Goal: Transaction & Acquisition: Purchase product/service

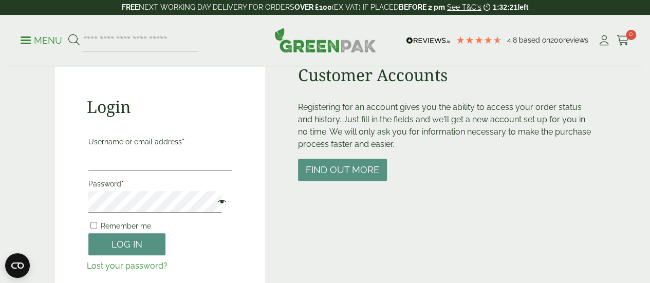
scroll to position [93, 0]
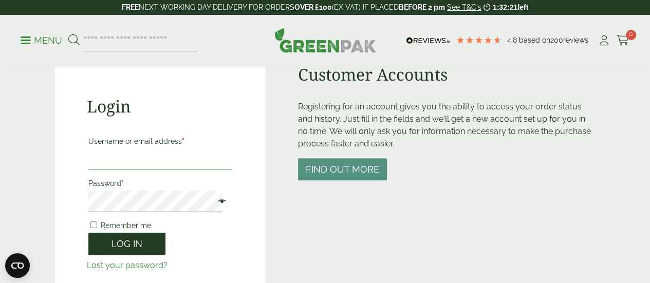
type input "**********"
click at [134, 249] on button "Log in" at bounding box center [126, 244] width 77 height 22
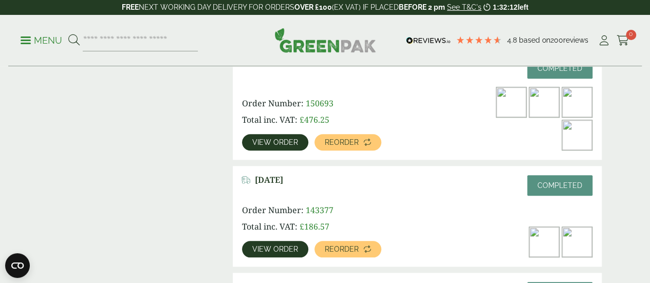
scroll to position [377, 0]
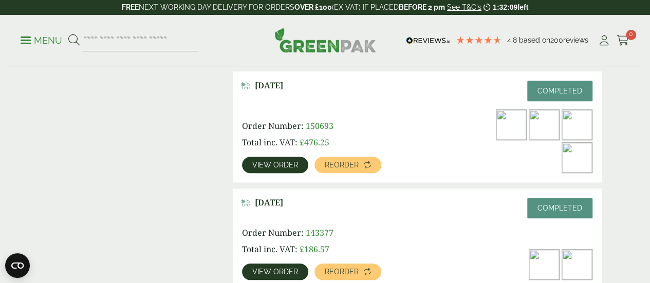
click at [281, 157] on link "View order" at bounding box center [275, 165] width 66 height 16
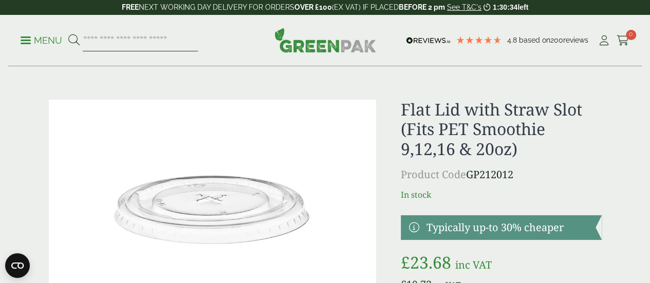
click at [189, 47] on input "search" at bounding box center [140, 41] width 115 height 22
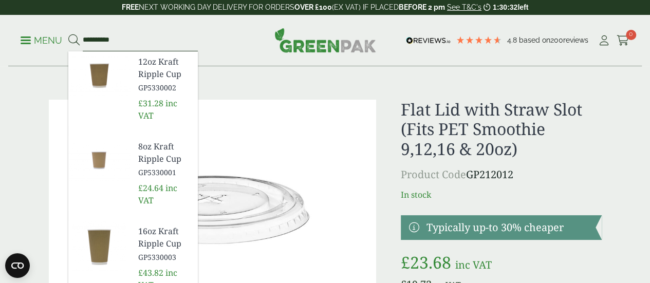
type input "**********"
click at [68, 34] on button at bounding box center [73, 40] width 11 height 13
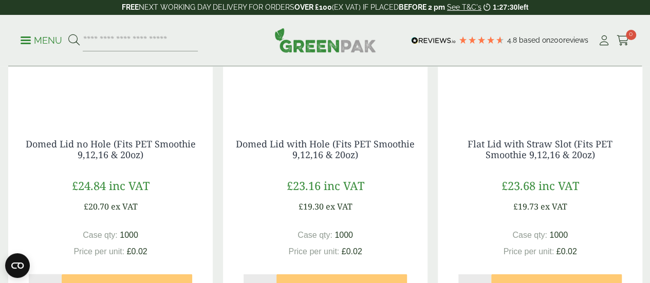
scroll to position [1029, 0]
click at [553, 107] on img at bounding box center [540, 54] width 204 height 128
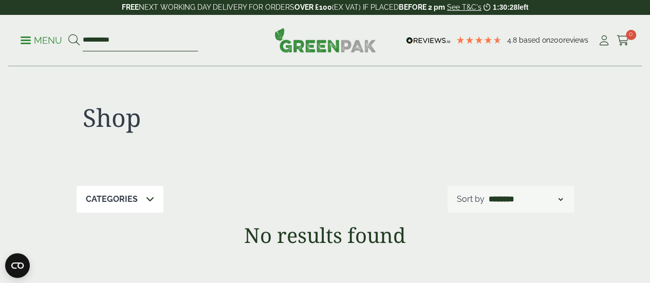
click at [161, 40] on input "**********" at bounding box center [140, 41] width 115 height 22
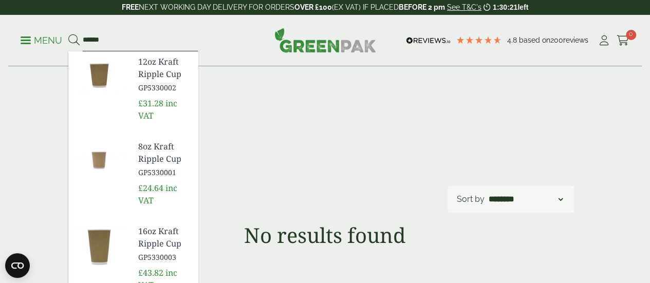
type input "******"
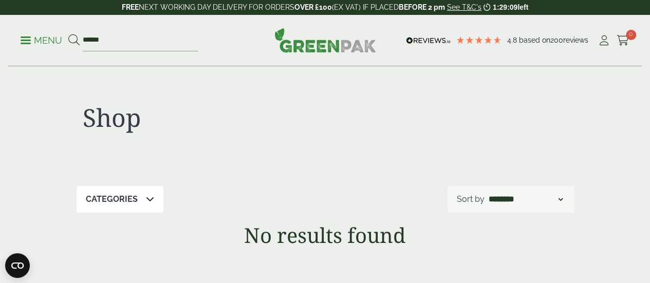
click at [310, 48] on img at bounding box center [325, 40] width 102 height 25
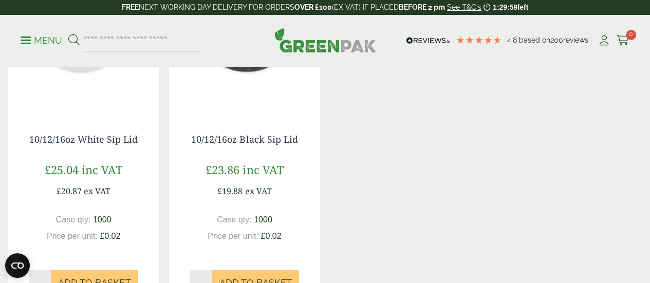
scroll to position [792, 0]
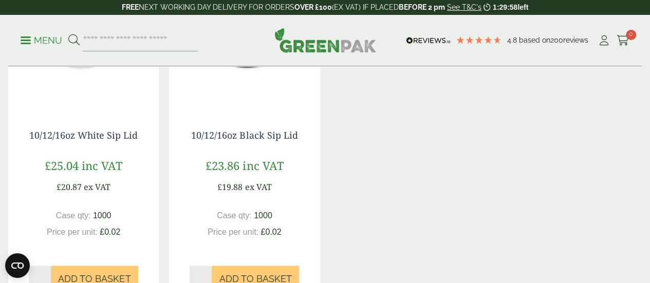
click at [238, 109] on img at bounding box center [244, 45] width 150 height 128
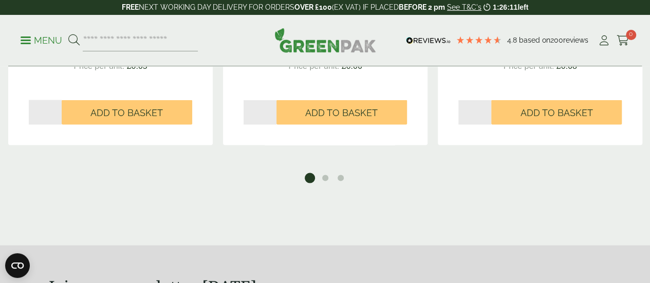
scroll to position [996, 0]
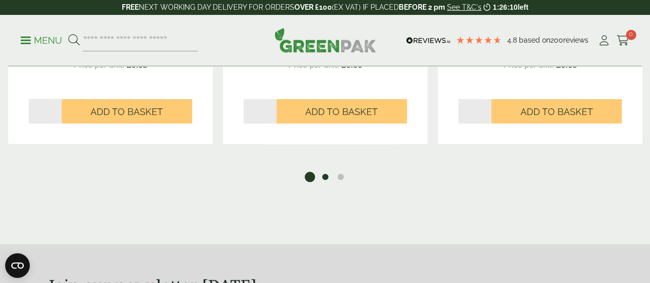
click at [327, 182] on button "2" at bounding box center [325, 177] width 10 height 10
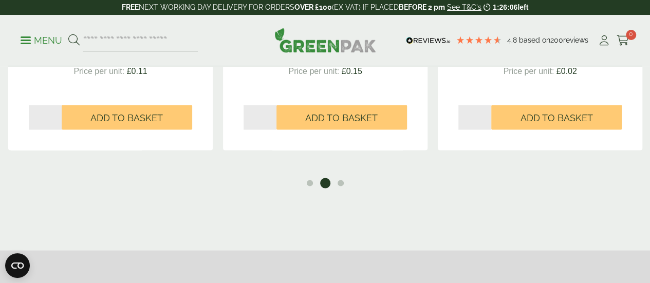
scroll to position [992, 0]
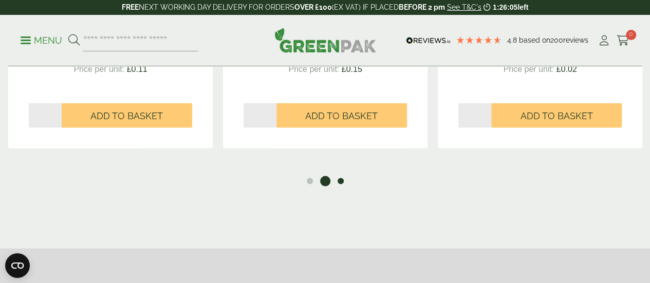
click at [340, 186] on button "3" at bounding box center [340, 181] width 10 height 10
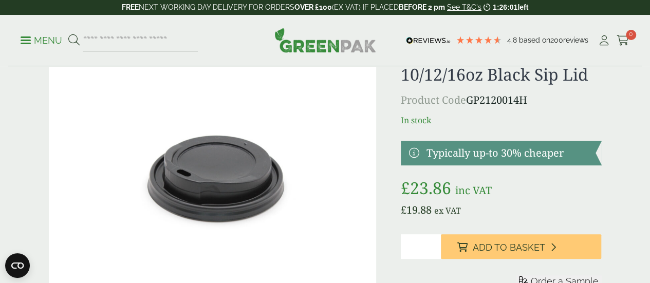
scroll to position [0, 0]
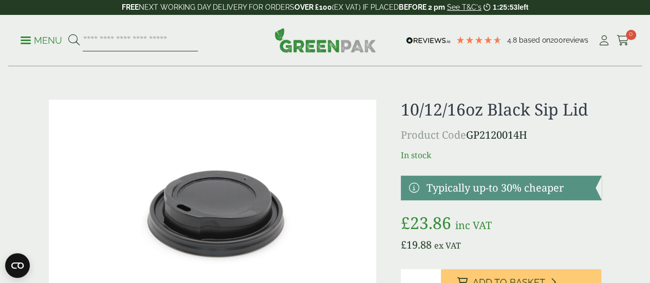
click at [192, 41] on input "search" at bounding box center [140, 41] width 115 height 22
type input "******"
click at [68, 34] on button at bounding box center [73, 40] width 11 height 13
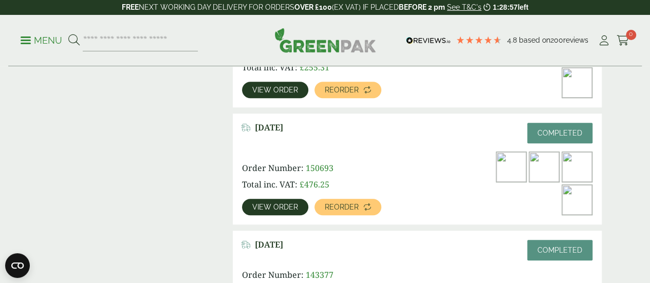
scroll to position [334, 0]
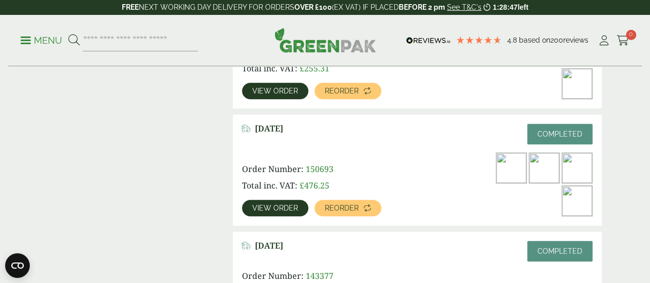
click at [280, 204] on span "View order" at bounding box center [275, 207] width 46 height 7
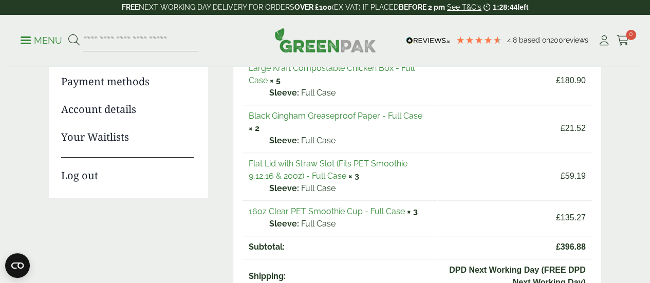
scroll to position [218, 0]
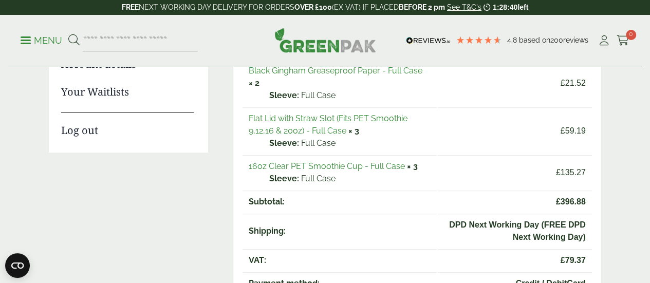
drag, startPoint x: 290, startPoint y: 124, endPoint x: 272, endPoint y: 117, distance: 19.6
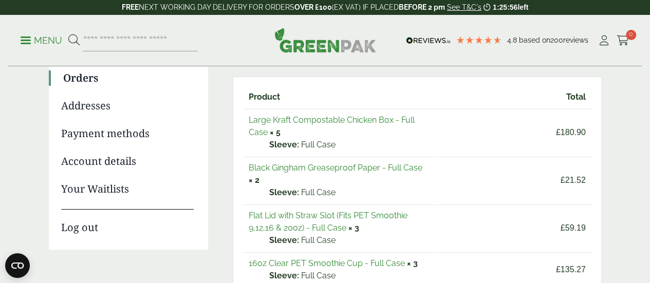
scroll to position [120, 0]
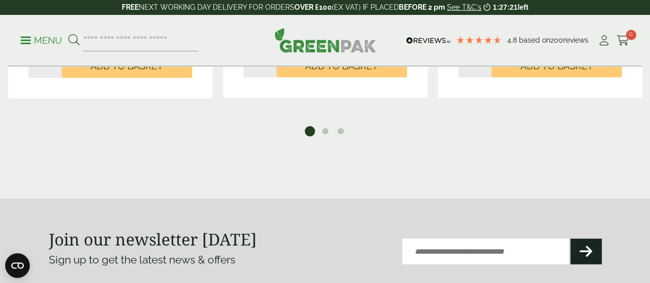
scroll to position [1078, 0]
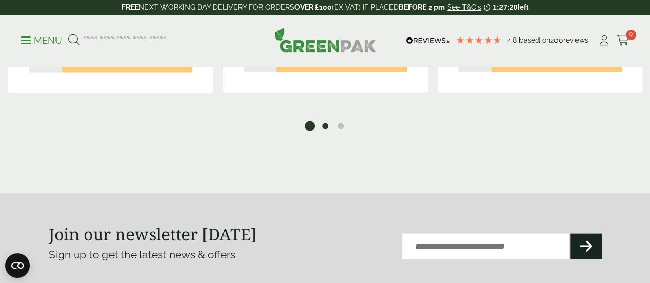
click at [328, 131] on button "2" at bounding box center [325, 126] width 10 height 10
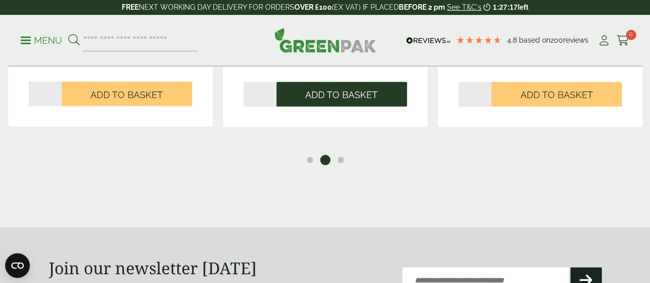
scroll to position [1045, 0]
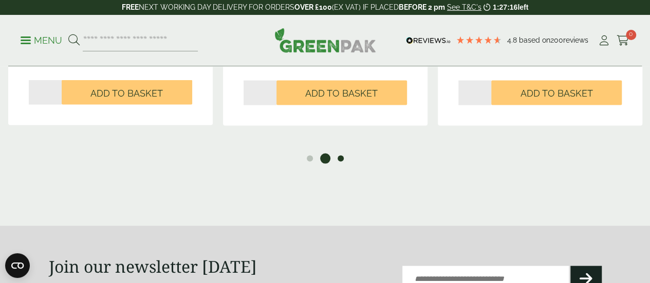
click at [344, 164] on button "3" at bounding box center [340, 159] width 10 height 10
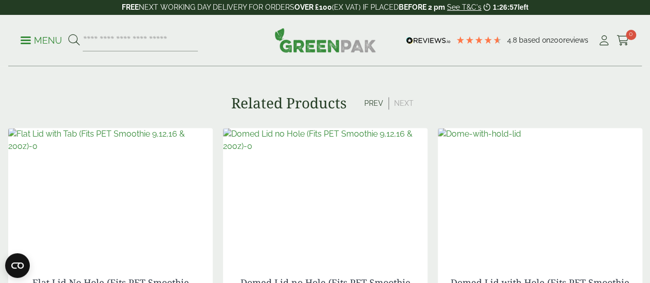
scroll to position [675, 0]
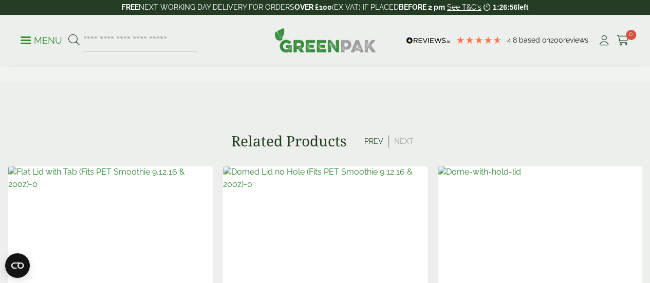
click at [113, 260] on img at bounding box center [110, 230] width 204 height 128
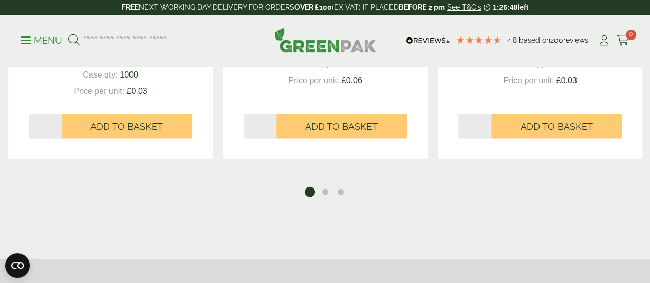
scroll to position [1034, 0]
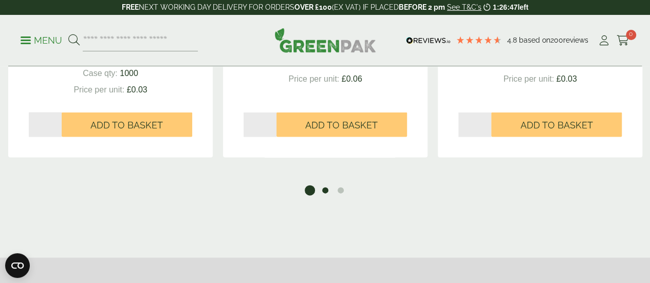
click at [327, 196] on button "2" at bounding box center [325, 190] width 10 height 10
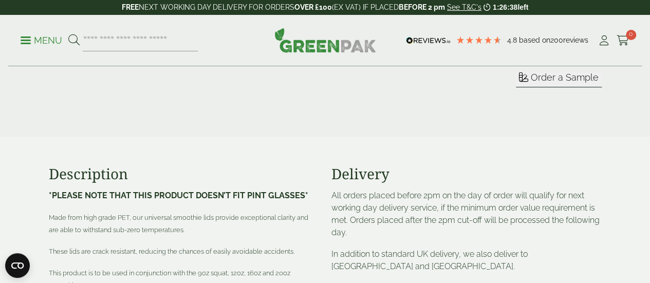
scroll to position [0, 0]
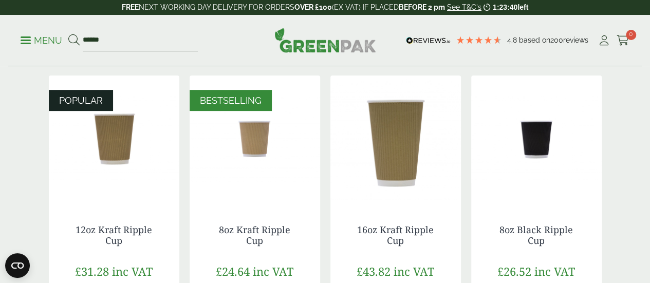
scroll to position [143, 0]
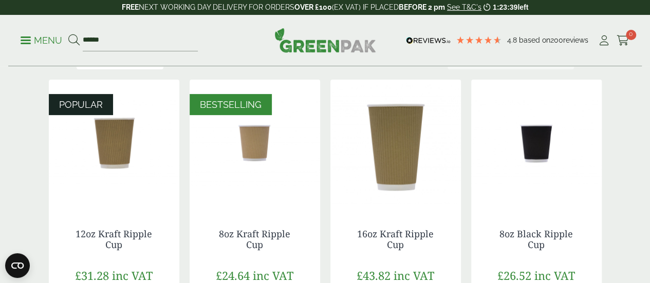
click at [114, 154] on img at bounding box center [114, 144] width 130 height 128
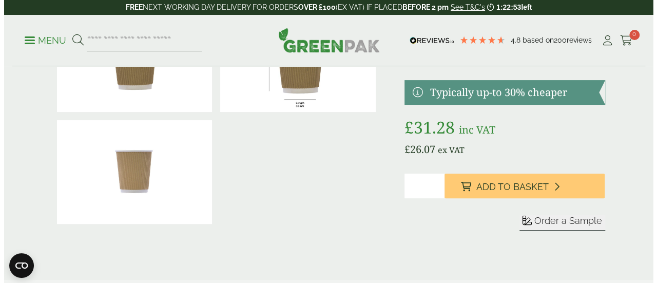
scroll to position [114, 0]
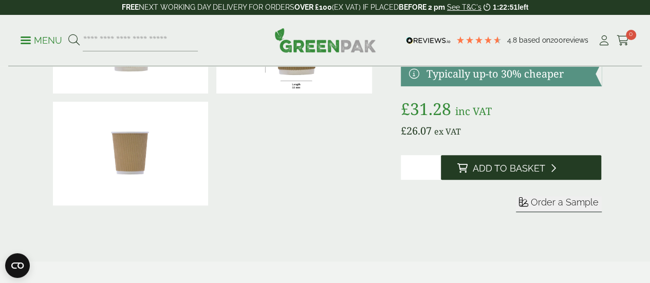
click at [489, 180] on button "Add to Basket" at bounding box center [521, 167] width 161 height 25
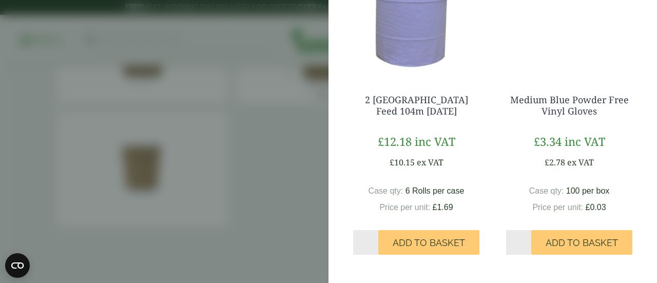
scroll to position [0, 0]
